Goal: Information Seeking & Learning: Understand process/instructions

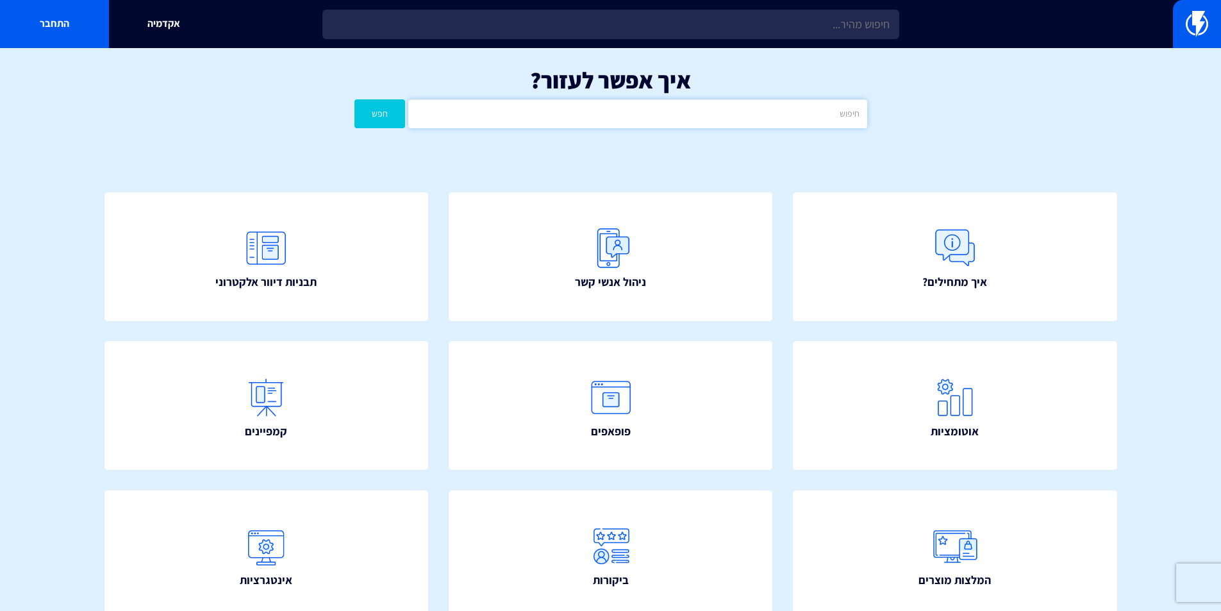
click at [718, 121] on input "text" at bounding box center [637, 113] width 458 height 29
type input "פופאפ"
click at [355, 99] on button "חפש" at bounding box center [380, 113] width 51 height 29
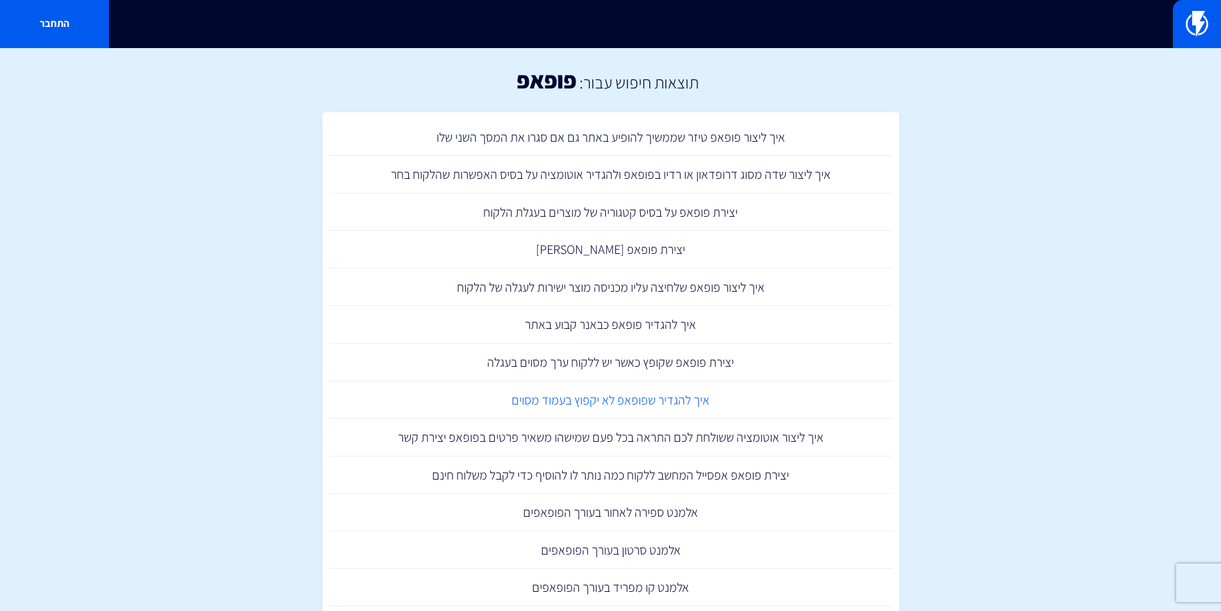
click at [644, 403] on link "איך להגדיר שפופאפ לא יקפוץ בעמוד מסוים" at bounding box center [611, 400] width 564 height 38
